Goal: Find specific page/section: Find specific page/section

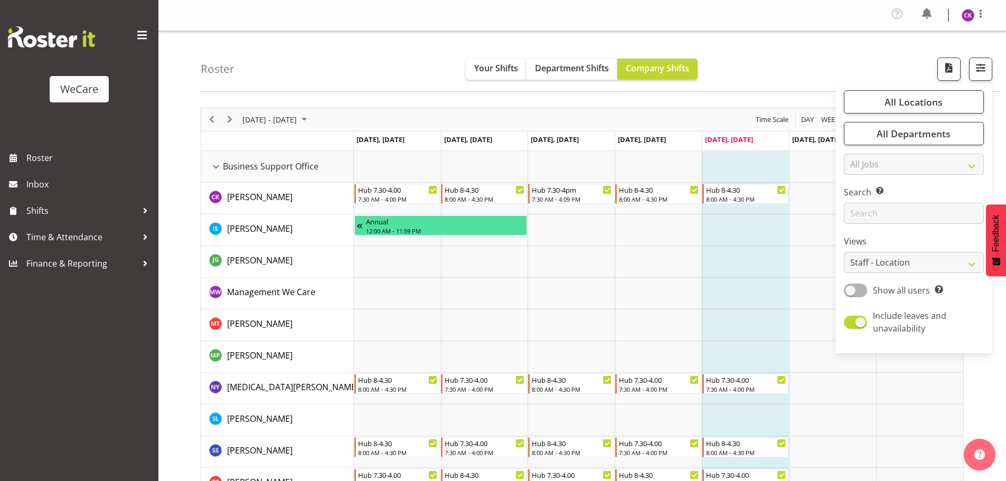
select select "location"
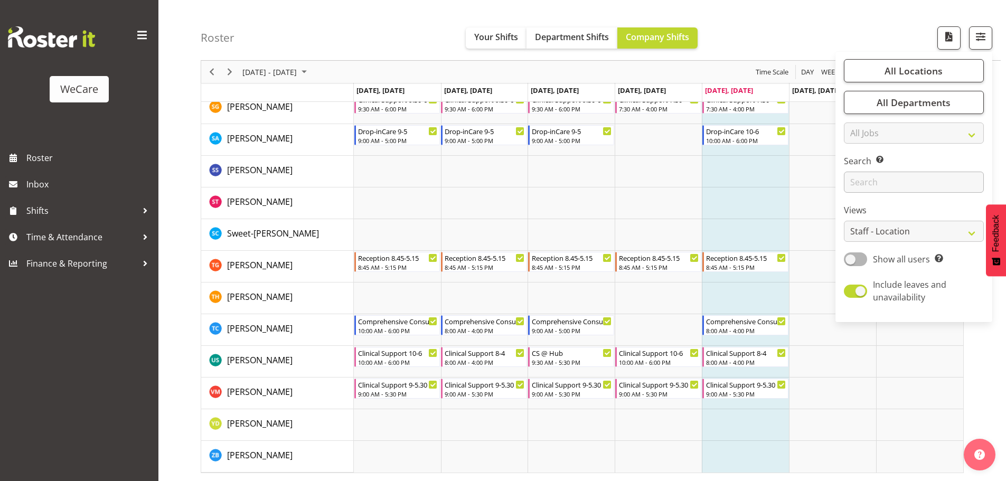
click at [904, 168] on div "Search Search for a particular employee" at bounding box center [914, 174] width 140 height 38
click at [894, 180] on input "text" at bounding box center [914, 182] width 140 height 21
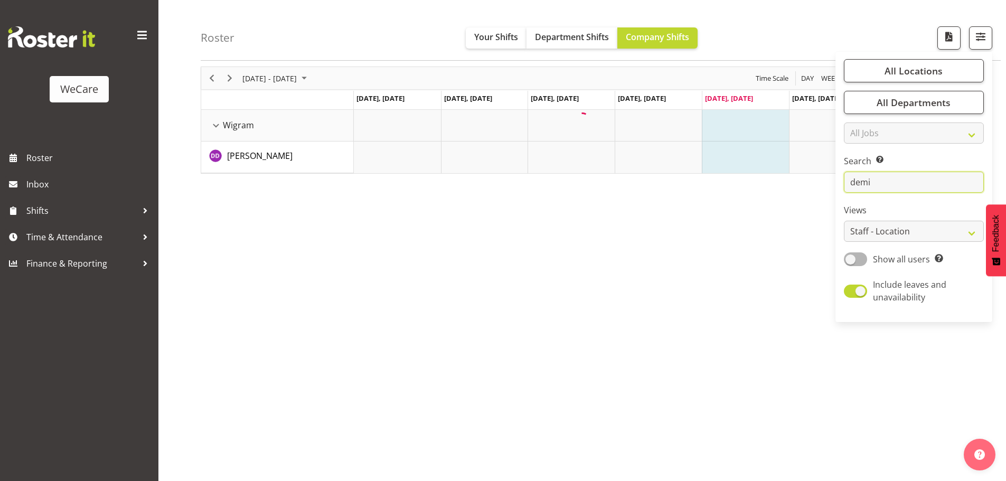
scroll to position [41, 0]
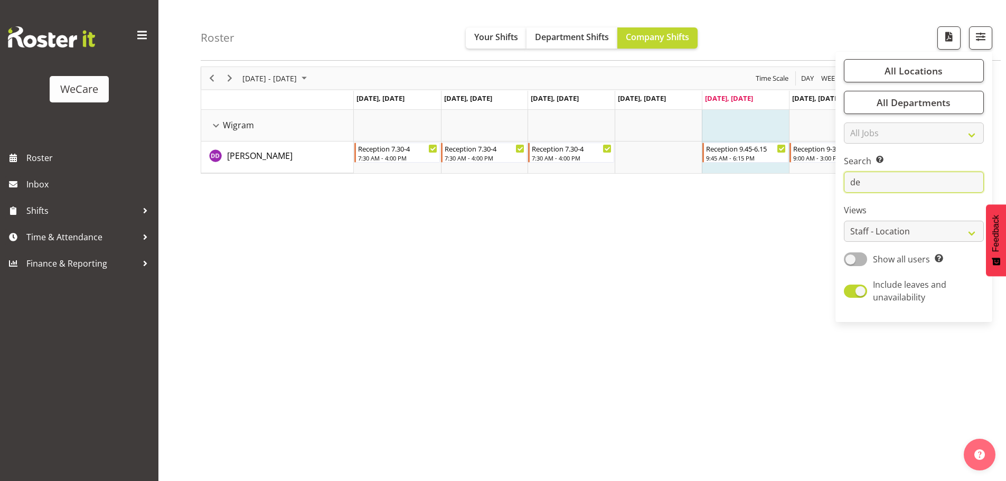
type input "d"
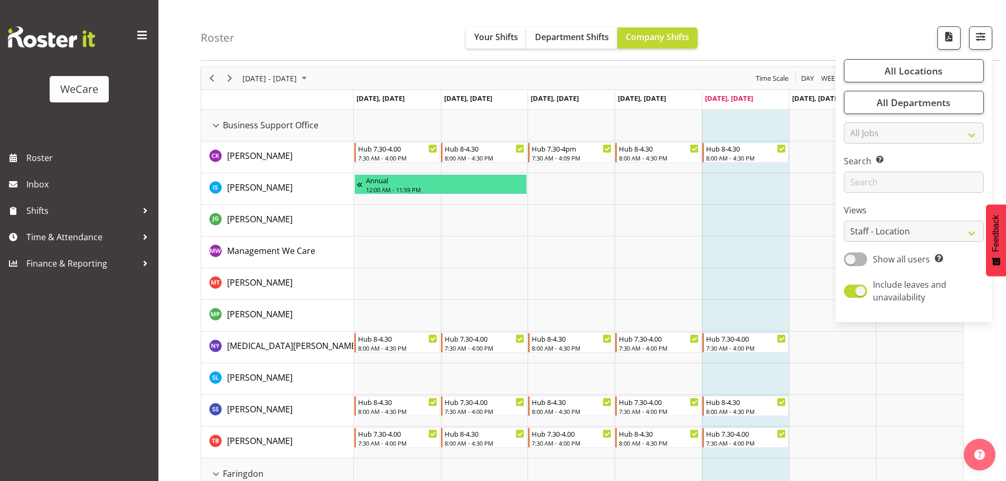
click at [703, 216] on td "Timeline Week of September 5, 2025" at bounding box center [745, 221] width 87 height 32
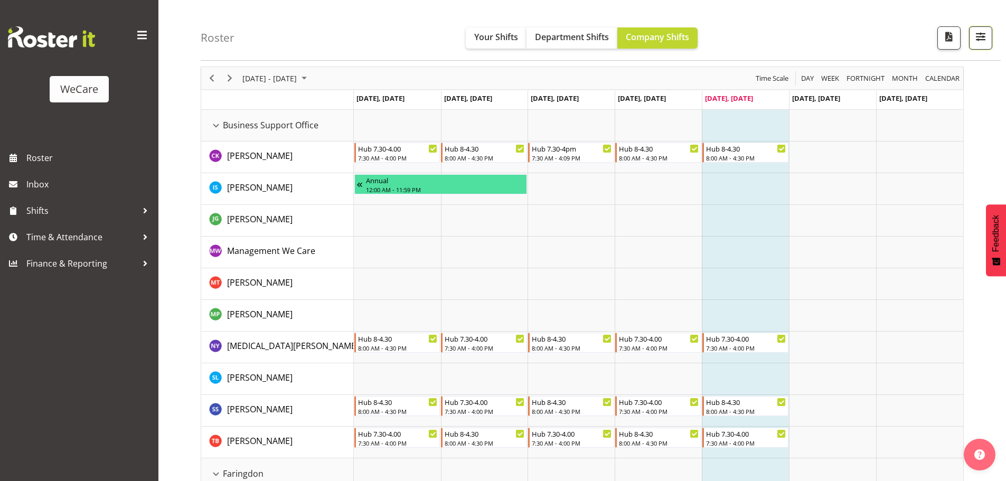
click at [976, 36] on span "button" at bounding box center [981, 37] width 14 height 14
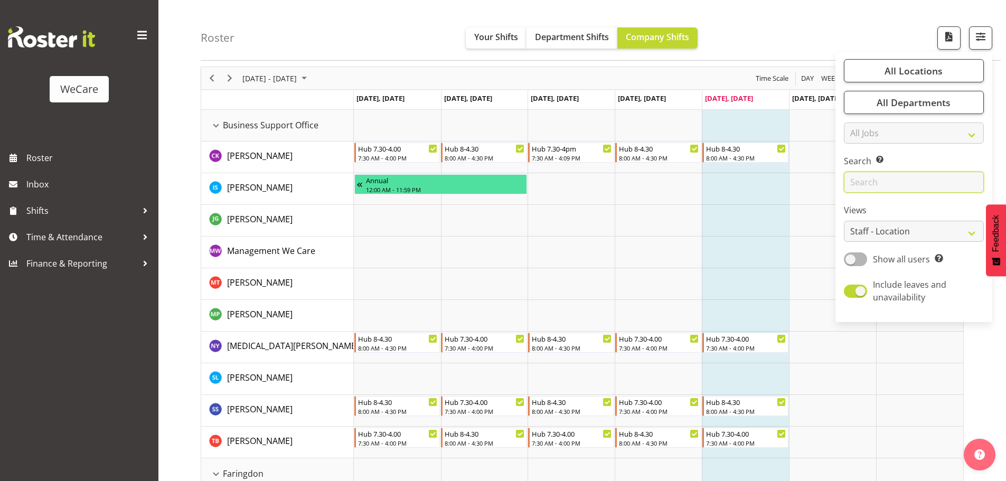
click at [896, 188] on input "text" at bounding box center [914, 182] width 140 height 21
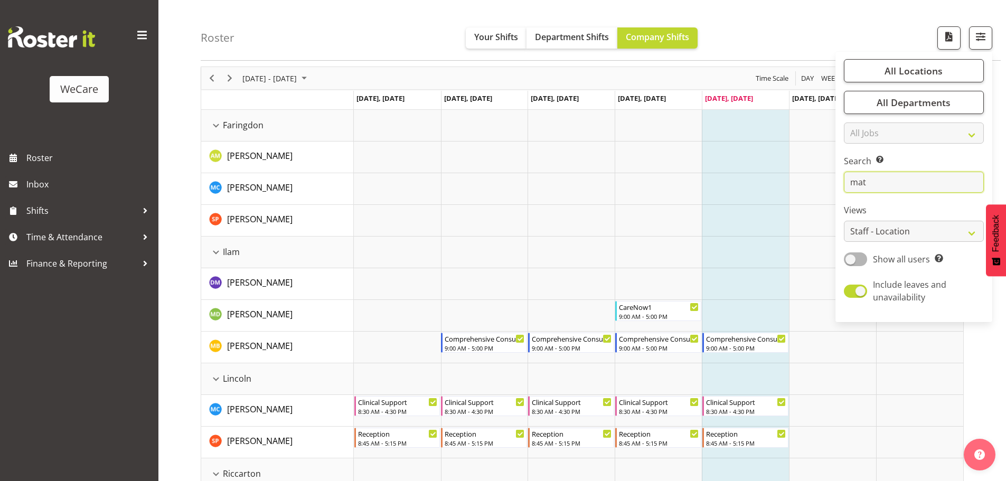
scroll to position [0, 0]
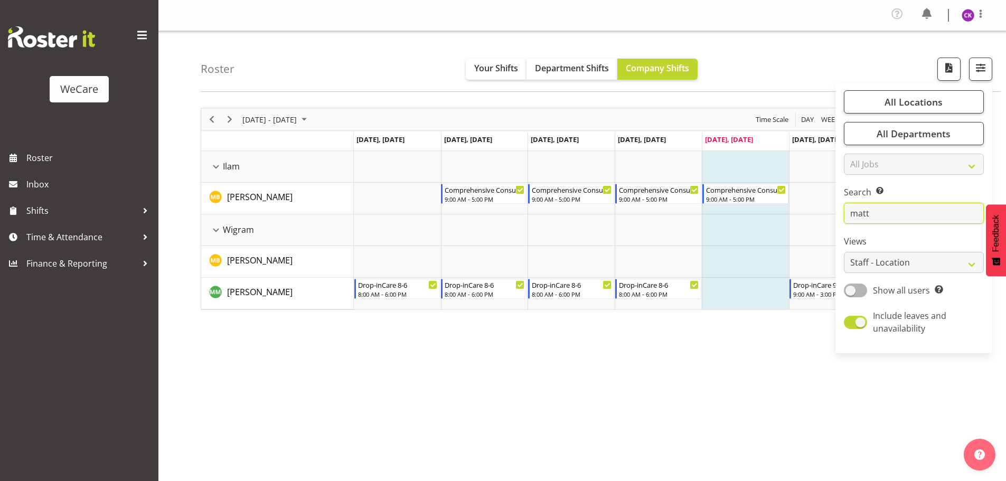
click at [884, 216] on input "matt" at bounding box center [914, 213] width 140 height 21
type input "m"
